Goal: Find specific page/section: Locate item on page

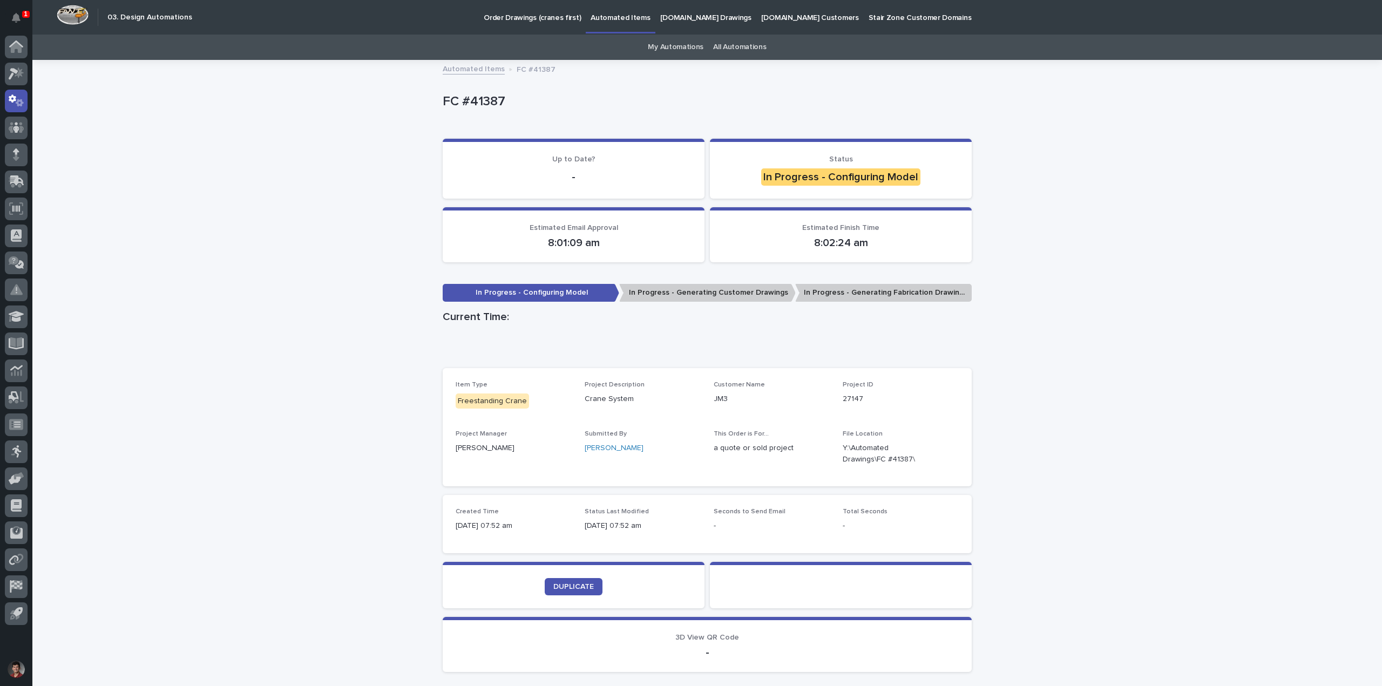
click at [1108, 193] on div "Loading... Saving… Loading... Saving… FC #41387 FC #41387 Sorry, there was an e…" at bounding box center [707, 398] width 1350 height 674
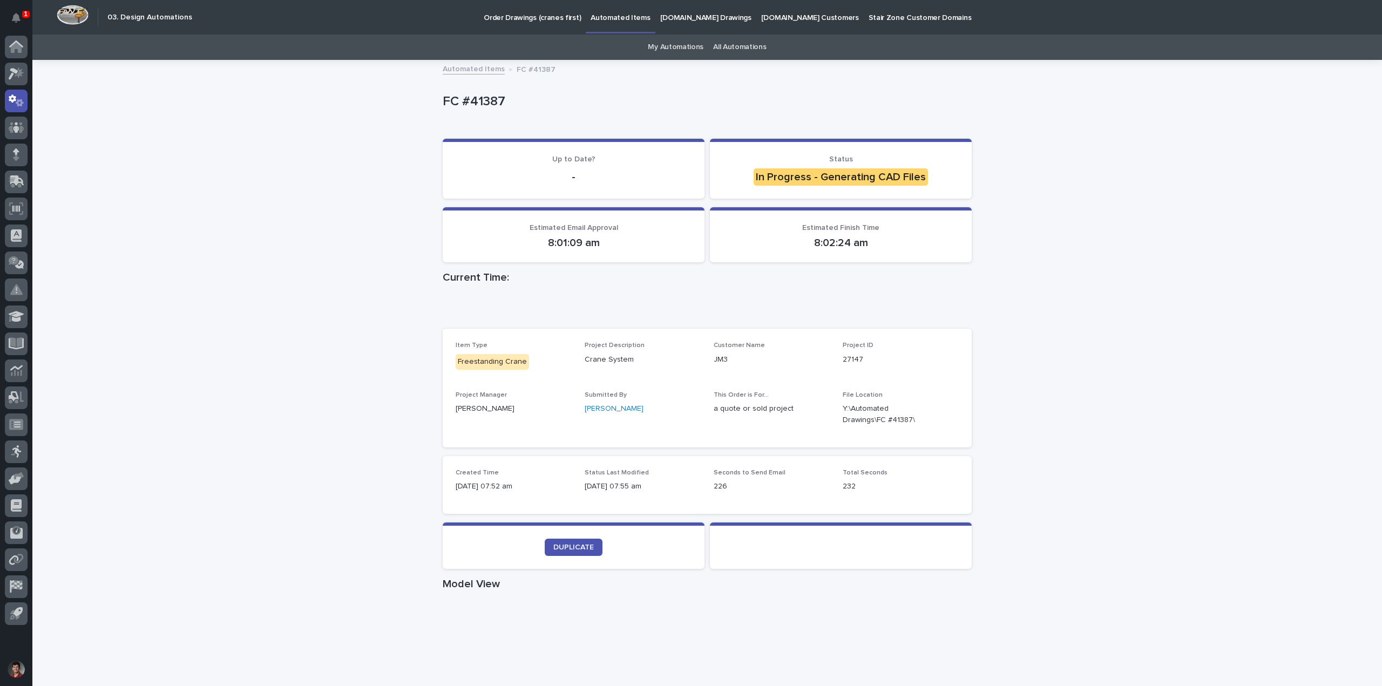
click at [1167, 141] on div "Loading... Saving… Loading... Saving… FC #41387 FC #41387 Sorry, there was an e…" at bounding box center [707, 596] width 1350 height 1071
click at [1067, 184] on div "Loading... Saving… Loading... Saving… FC #41387 FC #41387 Sorry, there was an e…" at bounding box center [707, 596] width 1350 height 1071
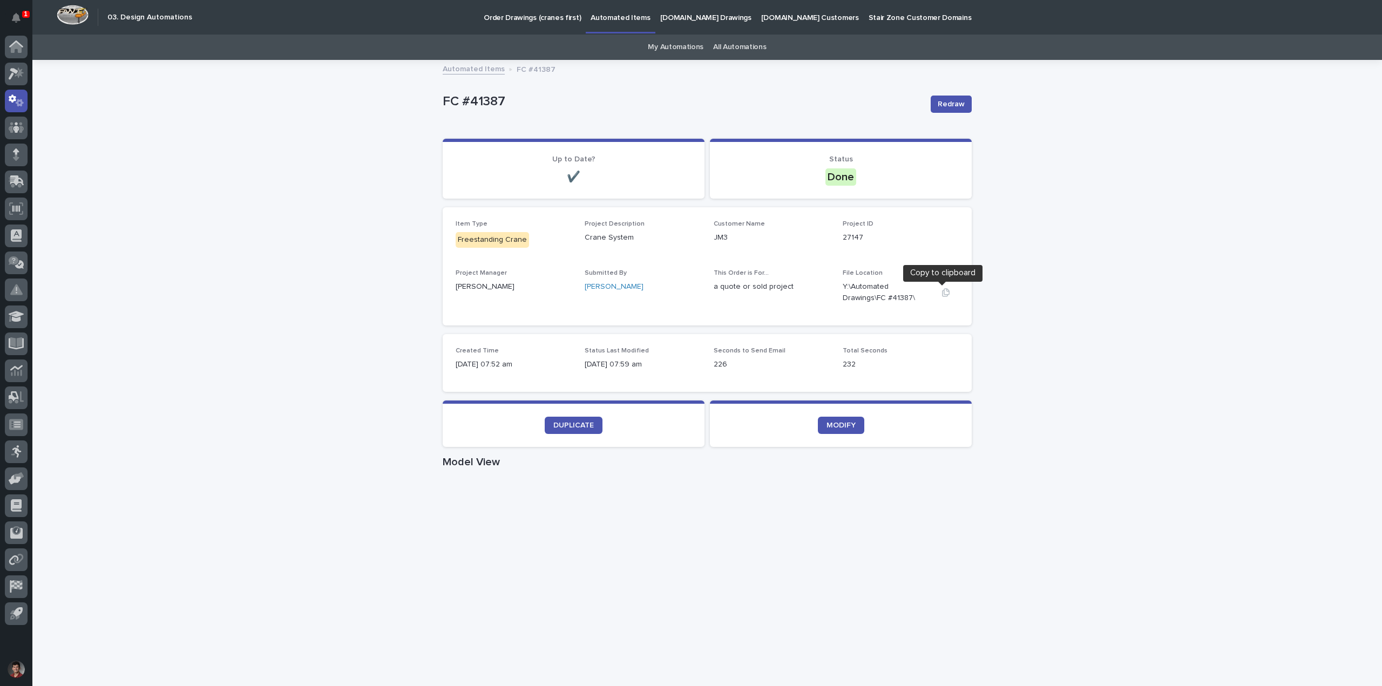
click at [943, 289] on icon "button" at bounding box center [946, 292] width 8 height 8
